Goal: Information Seeking & Learning: Learn about a topic

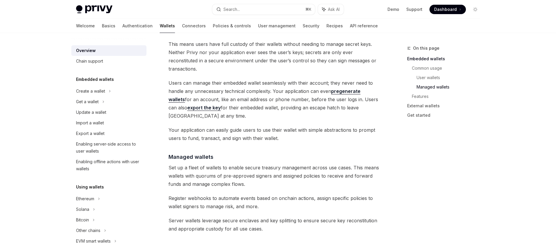
scroll to position [420, 0]
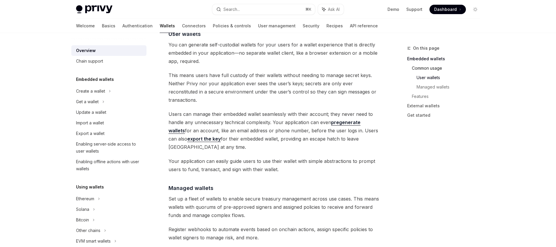
click at [436, 69] on link "Common usage" at bounding box center [448, 67] width 73 height 9
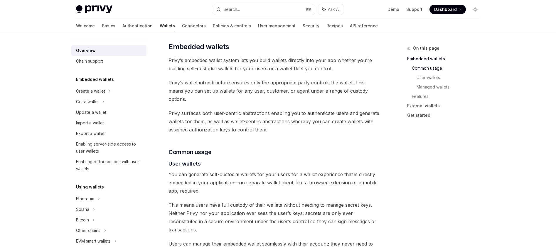
scroll to position [289, 0]
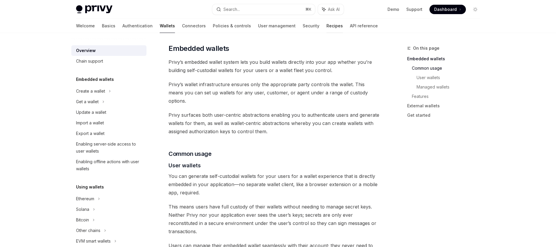
click at [327, 30] on link "Recipes" at bounding box center [335, 26] width 16 height 14
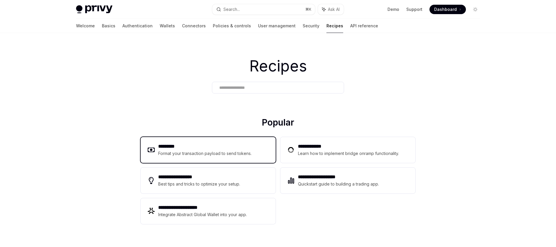
click at [220, 148] on h2 "*********" at bounding box center [205, 146] width 94 height 7
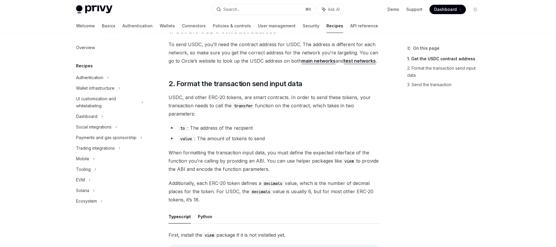
scroll to position [78, 0]
click at [113, 81] on div "Authentication" at bounding box center [108, 77] width 75 height 11
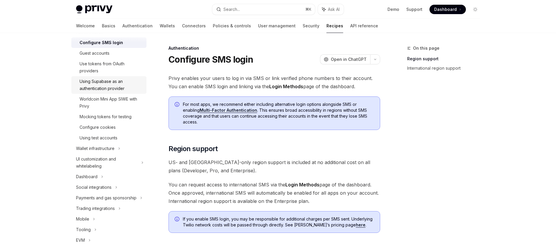
scroll to position [47, 0]
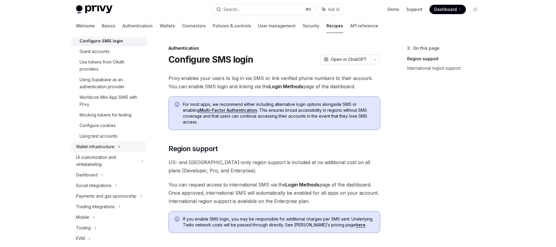
click at [110, 145] on div "Wallet infrastructure" at bounding box center [95, 146] width 38 height 7
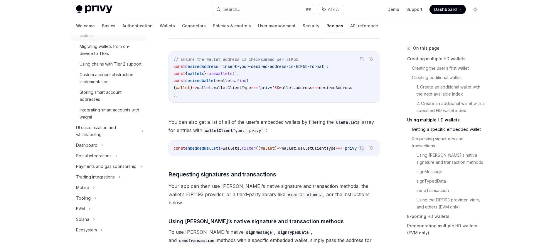
scroll to position [231, 0]
click at [119, 153] on div "Social integrations" at bounding box center [108, 155] width 75 height 11
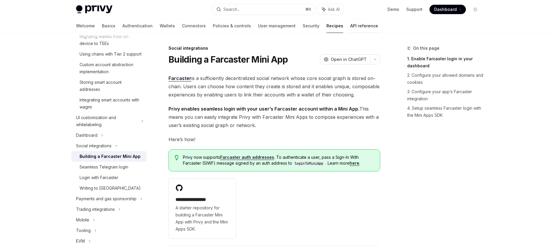
click at [350, 26] on link "API reference" at bounding box center [364, 26] width 28 height 14
type textarea "*"
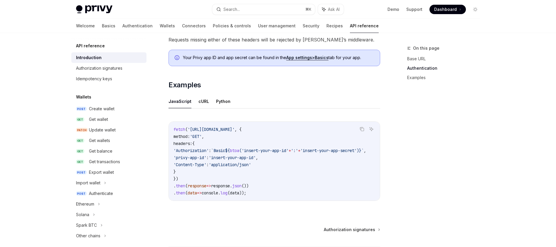
scroll to position [326, 0]
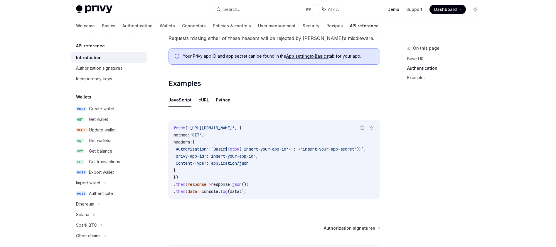
click at [396, 9] on link "Demo" at bounding box center [394, 9] width 12 height 6
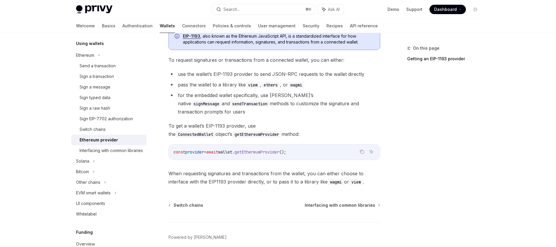
scroll to position [91, 0]
click at [94, 127] on div "Switch chains" at bounding box center [93, 129] width 26 height 7
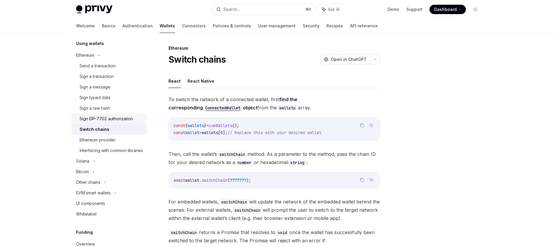
click at [104, 120] on div "Sign EIP-7702 authorization" at bounding box center [106, 118] width 53 height 7
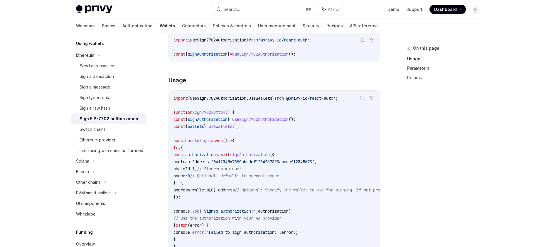
scroll to position [168, 0]
click at [117, 108] on div "Sign a raw hash" at bounding box center [111, 108] width 63 height 7
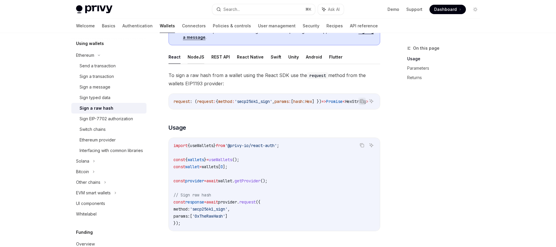
scroll to position [63, 0]
click at [110, 96] on div "Sign typed data" at bounding box center [111, 97] width 63 height 7
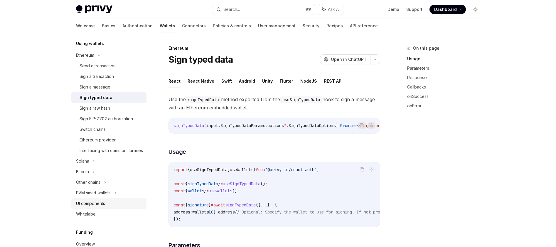
click at [92, 207] on div "UI components" at bounding box center [90, 203] width 29 height 7
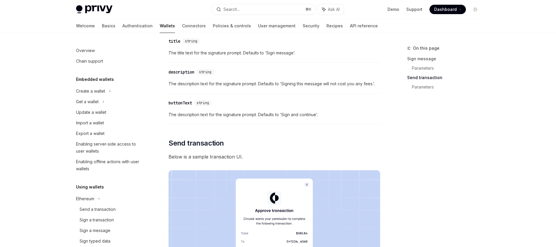
scroll to position [372, 0]
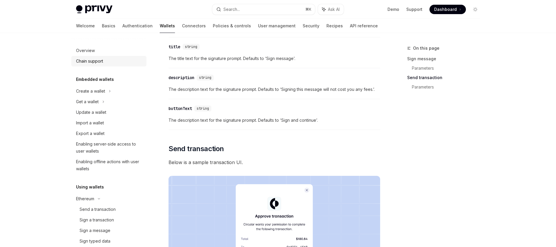
click at [102, 61] on div "Chain support" at bounding box center [89, 61] width 27 height 7
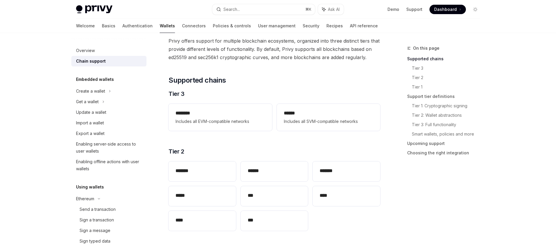
scroll to position [38, 0]
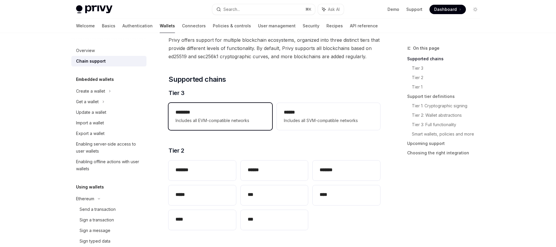
click at [193, 112] on h2 "********" at bounding box center [220, 112] width 89 height 7
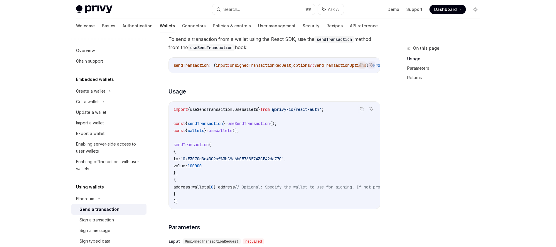
scroll to position [71, 0]
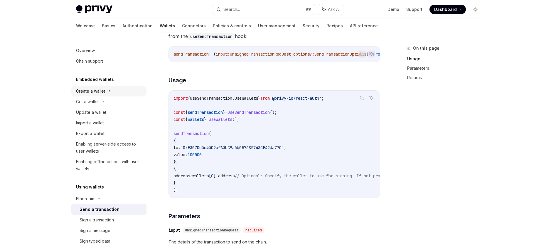
click at [112, 92] on div "Create a wallet" at bounding box center [108, 91] width 75 height 11
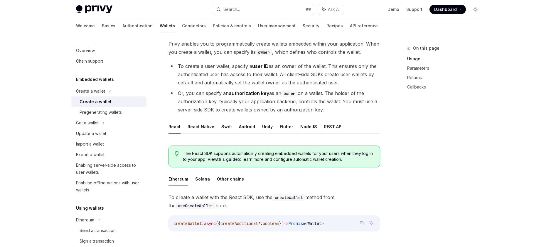
scroll to position [40, 0]
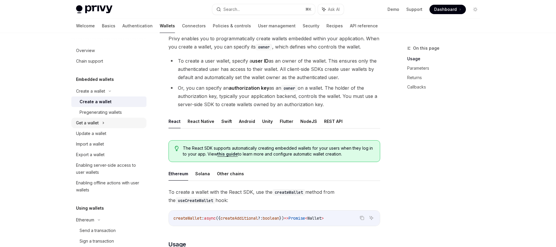
click at [97, 124] on div "Get a wallet" at bounding box center [87, 122] width 23 height 7
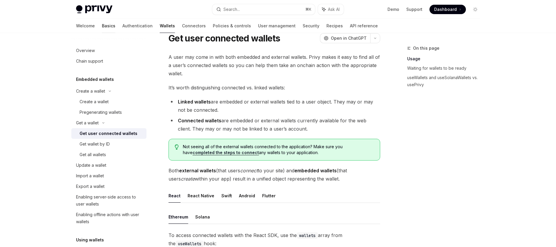
click at [102, 24] on link "Basics" at bounding box center [109, 26] width 14 height 14
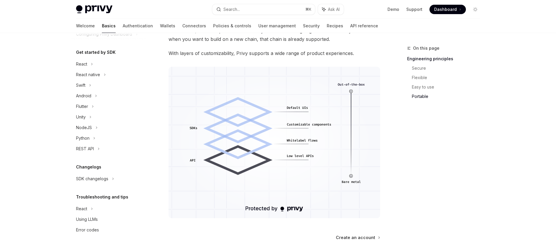
scroll to position [463, 0]
click at [105, 129] on div "NodeJS" at bounding box center [108, 127] width 75 height 11
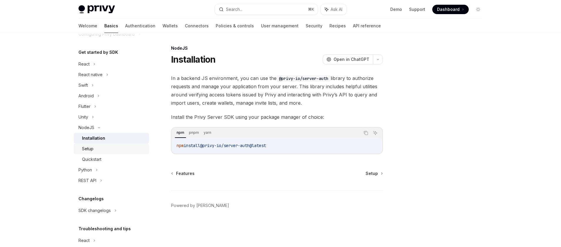
click at [103, 147] on div "Setup" at bounding box center [113, 148] width 63 height 7
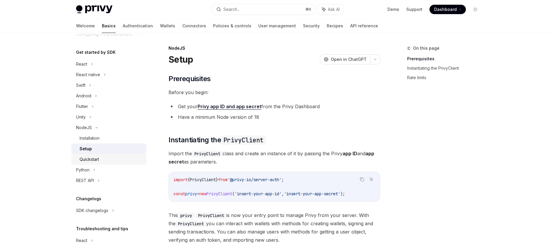
click at [100, 158] on div "Quickstart" at bounding box center [111, 159] width 63 height 7
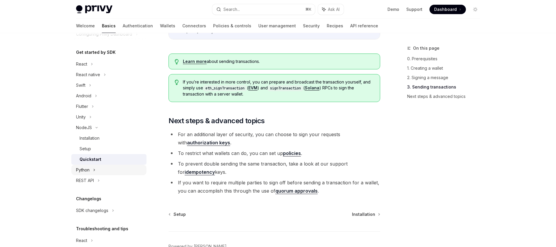
scroll to position [600, 0]
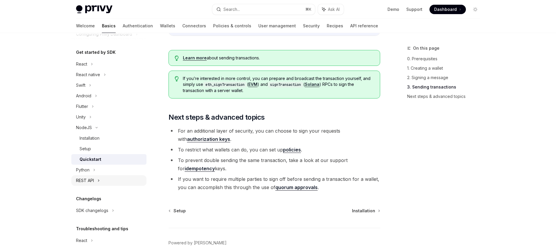
click at [99, 182] on icon at bounding box center [99, 180] width 2 height 7
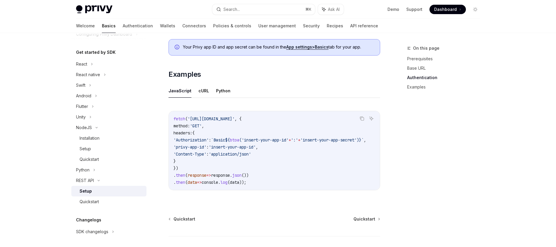
scroll to position [313, 0]
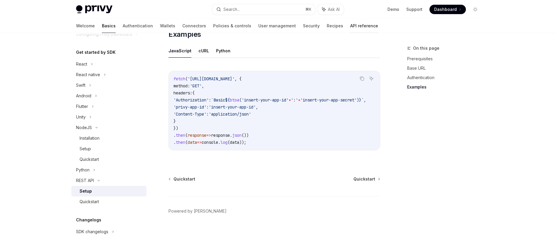
click at [350, 24] on link "API reference" at bounding box center [364, 26] width 28 height 14
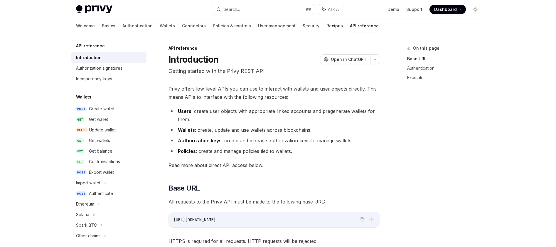
click at [327, 28] on link "Recipes" at bounding box center [335, 26] width 16 height 14
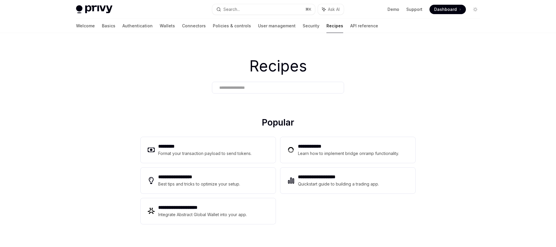
scroll to position [9, 0]
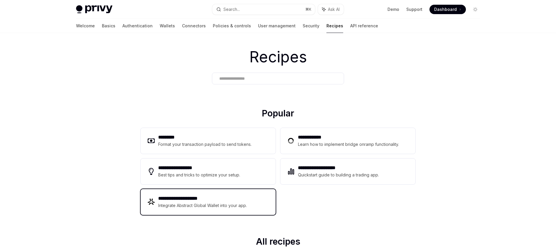
click at [221, 198] on h2 "**********" at bounding box center [202, 198] width 89 height 7
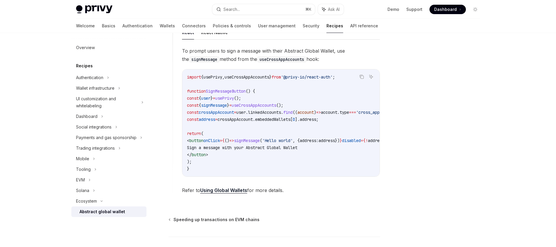
scroll to position [350, 0]
click at [225, 191] on link "Using Global Wallets" at bounding box center [223, 190] width 47 height 6
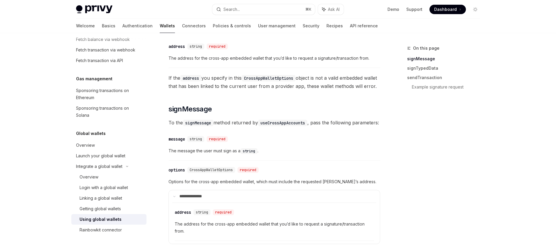
scroll to position [202, 0]
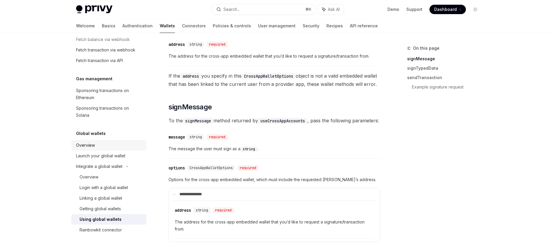
click at [114, 147] on div "Overview" at bounding box center [109, 145] width 67 height 7
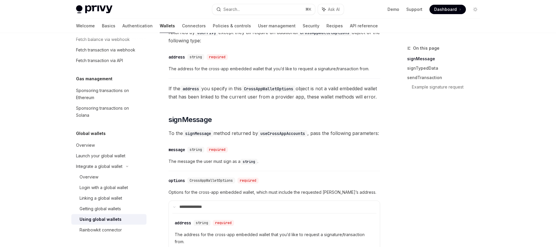
scroll to position [202, 0]
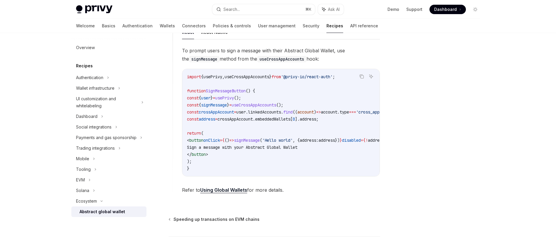
type textarea "*"
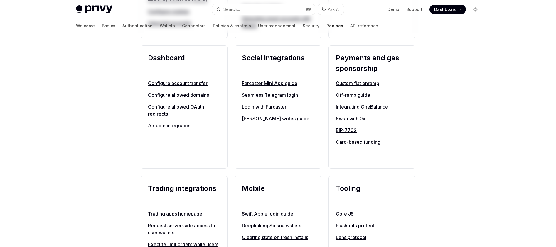
scroll to position [9, 0]
